Goal: Information Seeking & Learning: Learn about a topic

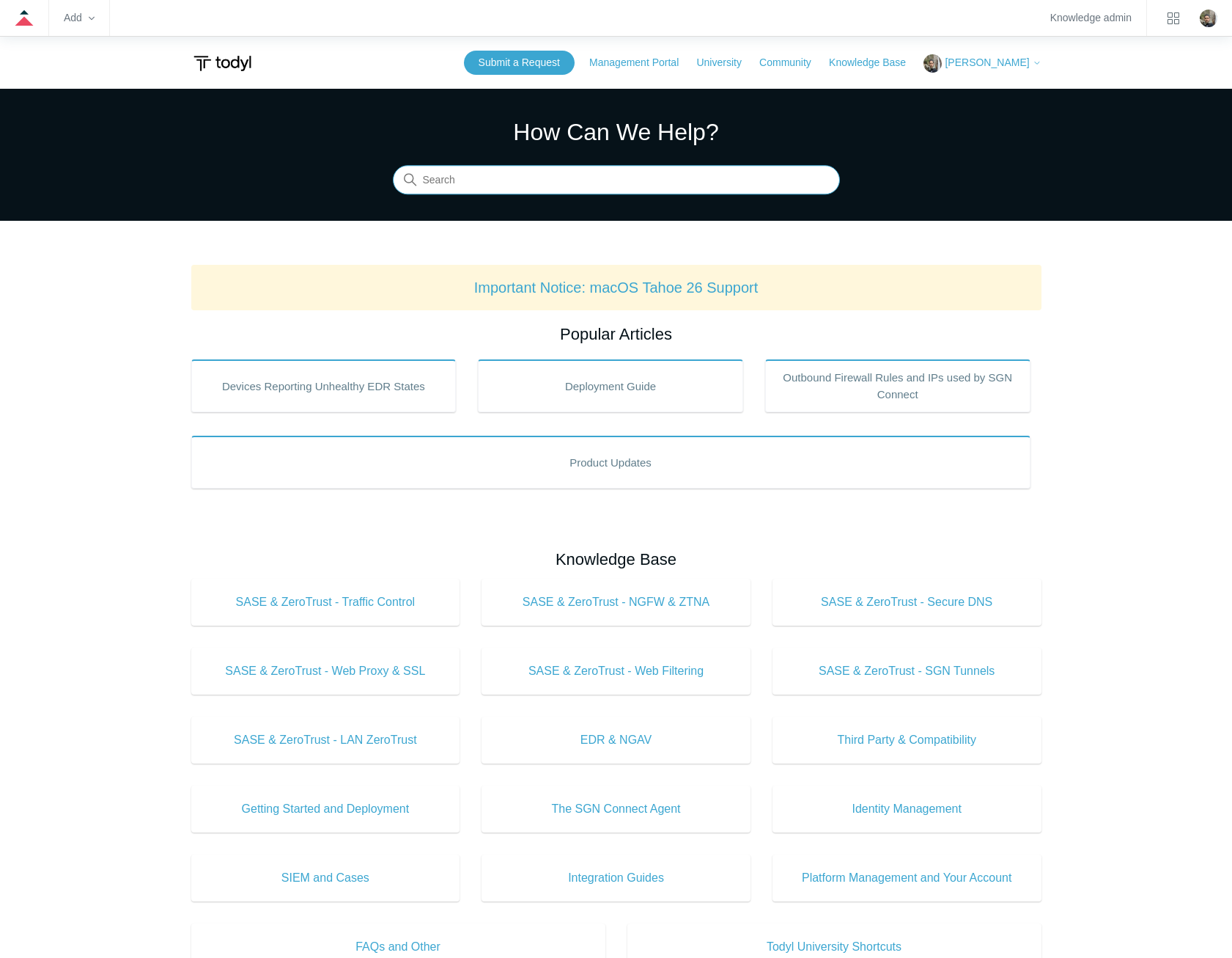
click at [632, 184] on input "Search" at bounding box center [616, 180] width 447 height 29
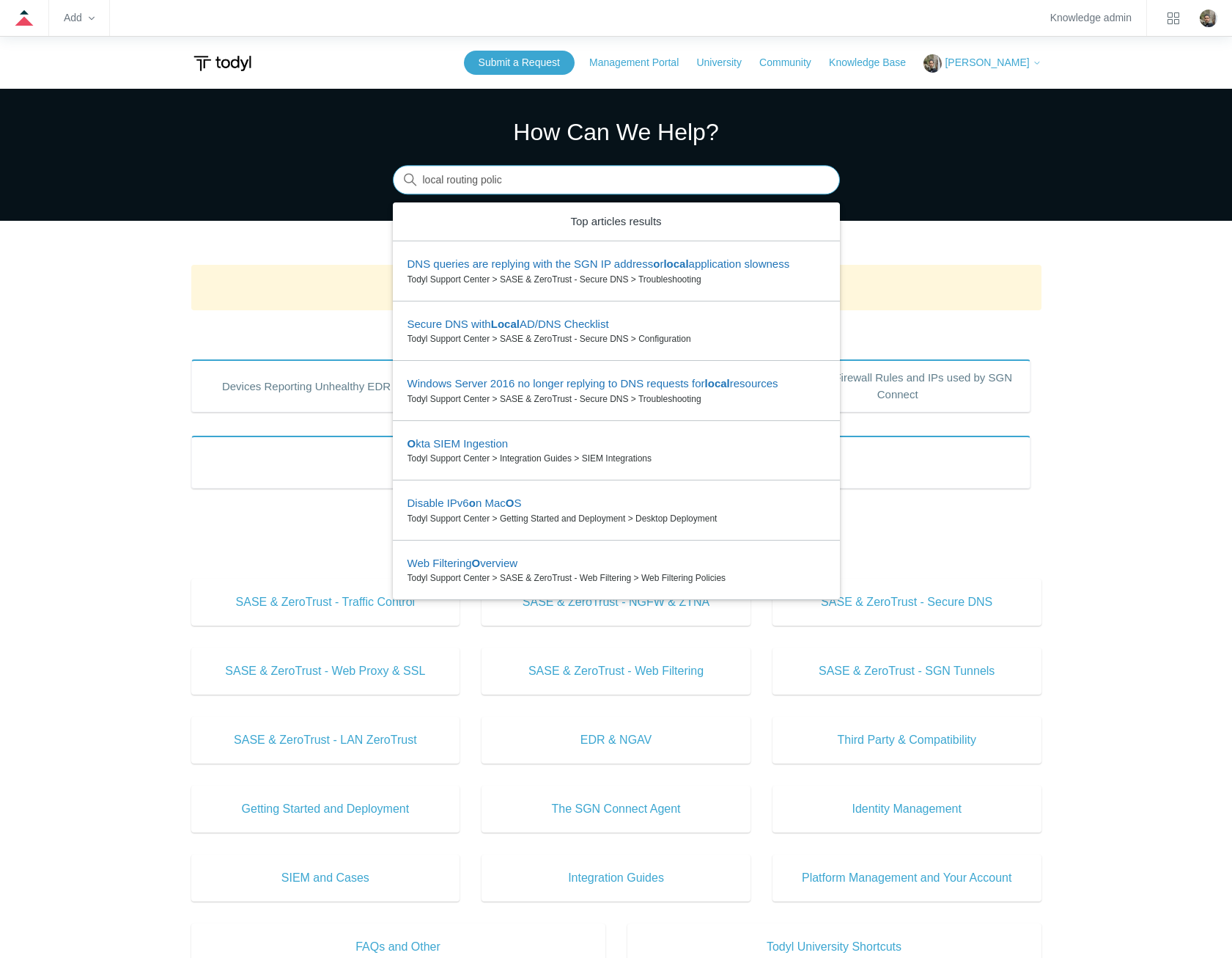
type input "local routing policy"
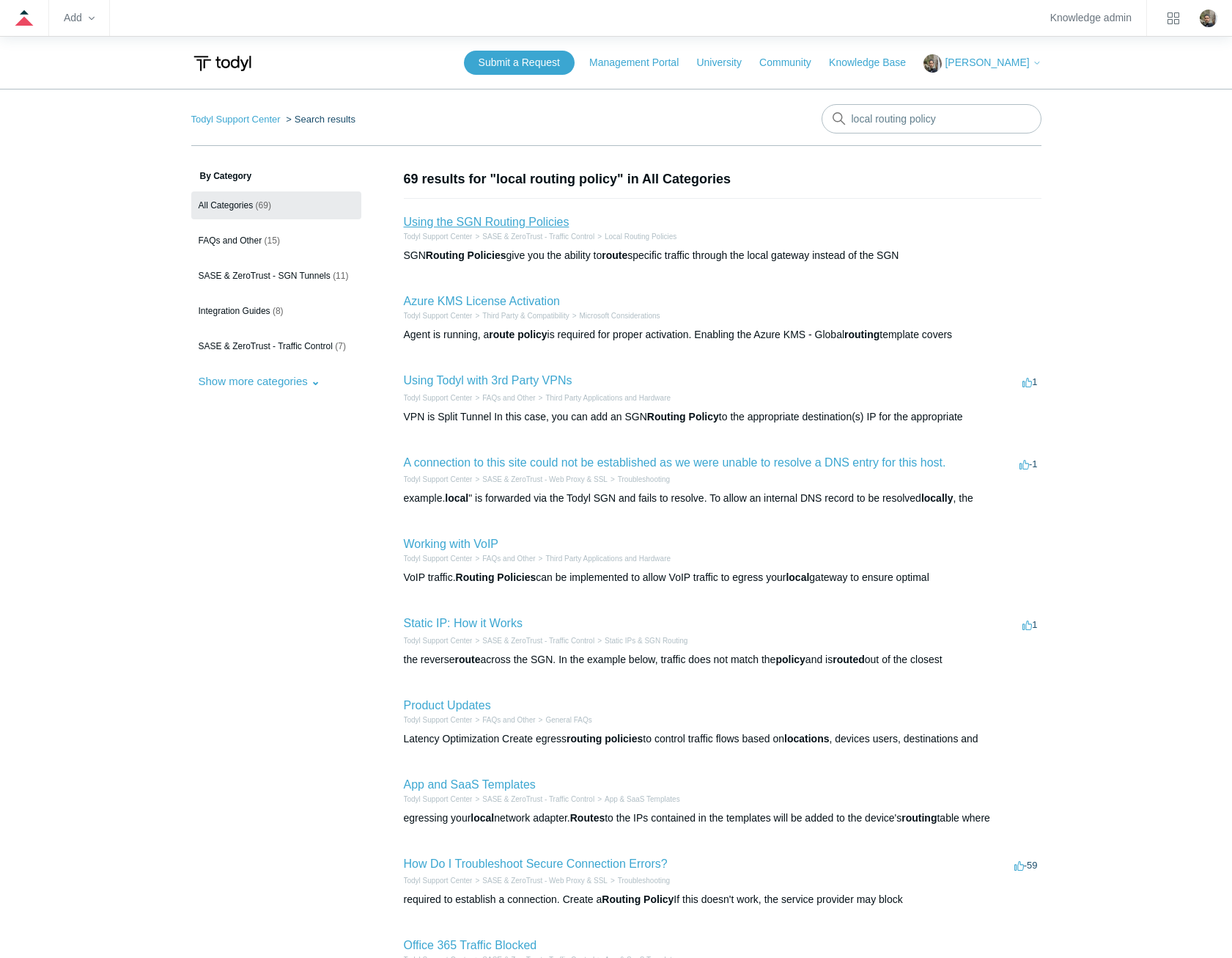
click at [530, 223] on link "Using the SGN Routing Policies" at bounding box center [486, 221] width 166 height 12
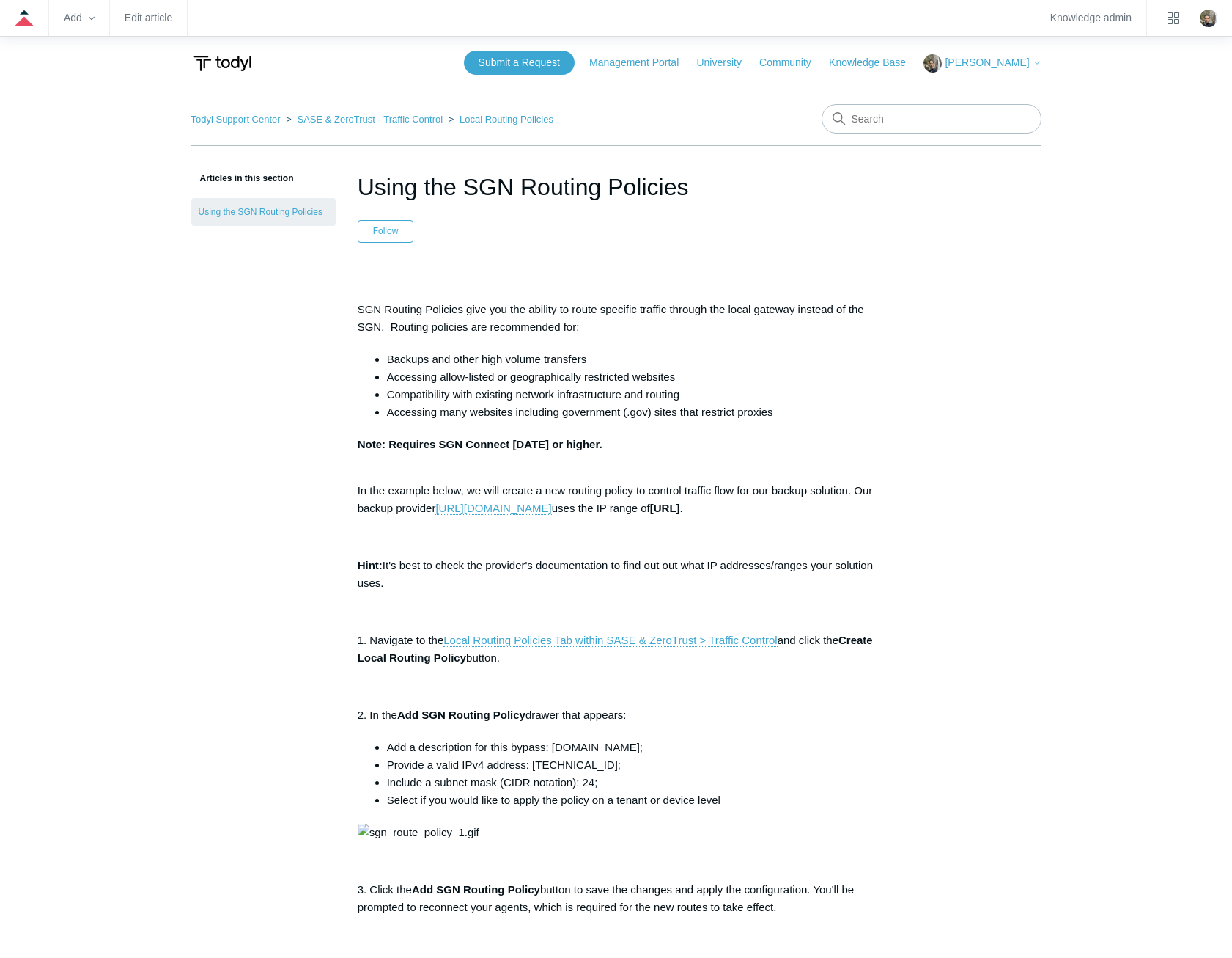
click at [258, 424] on aside "Articles in this section Using the SGN Routing Policies" at bounding box center [264, 903] width 145 height 1466
click at [230, 704] on aside "Articles in this section Using the SGN Routing Policies" at bounding box center [264, 903] width 145 height 1466
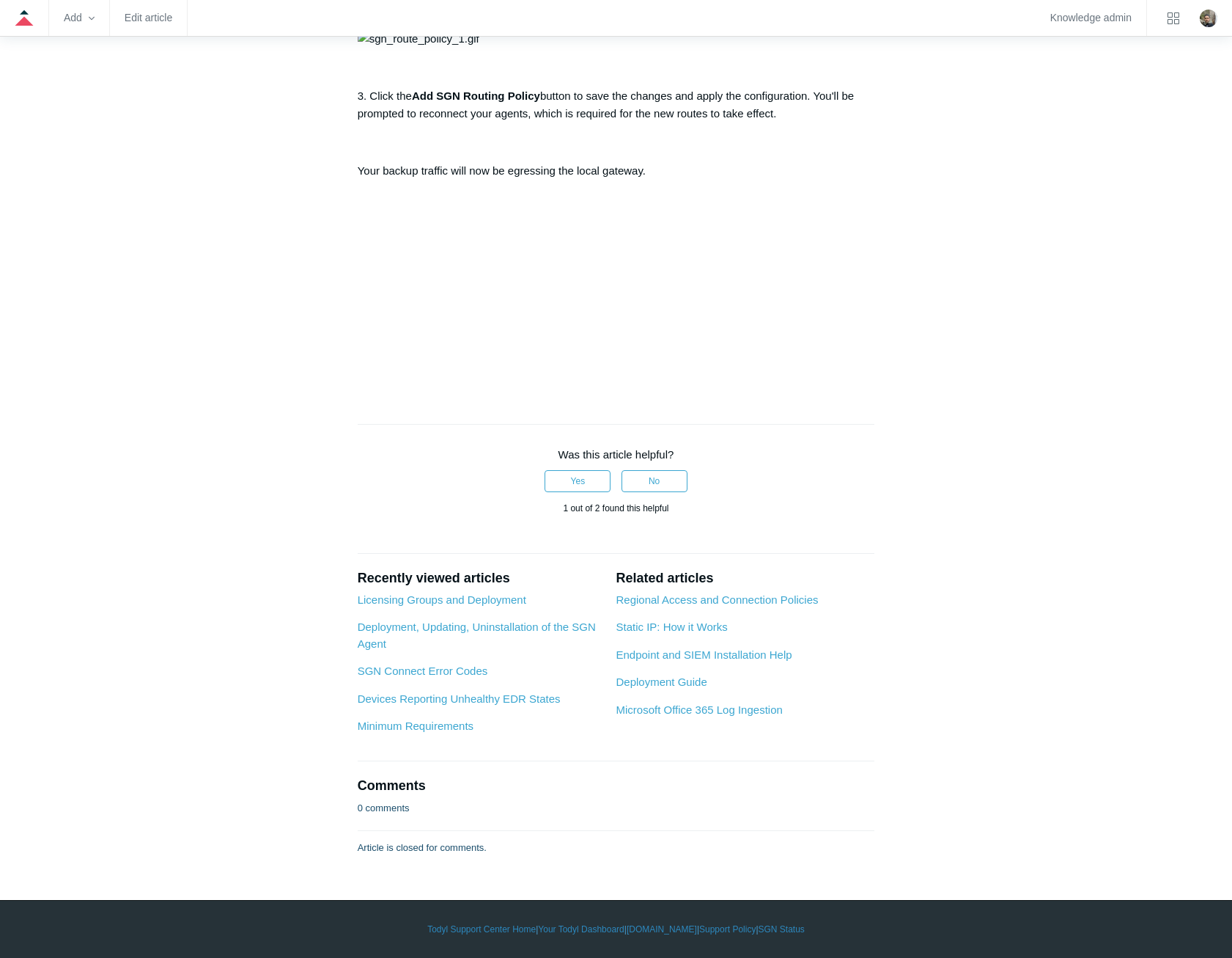
scroll to position [1100, 0]
